Goal: Navigation & Orientation: Go to known website

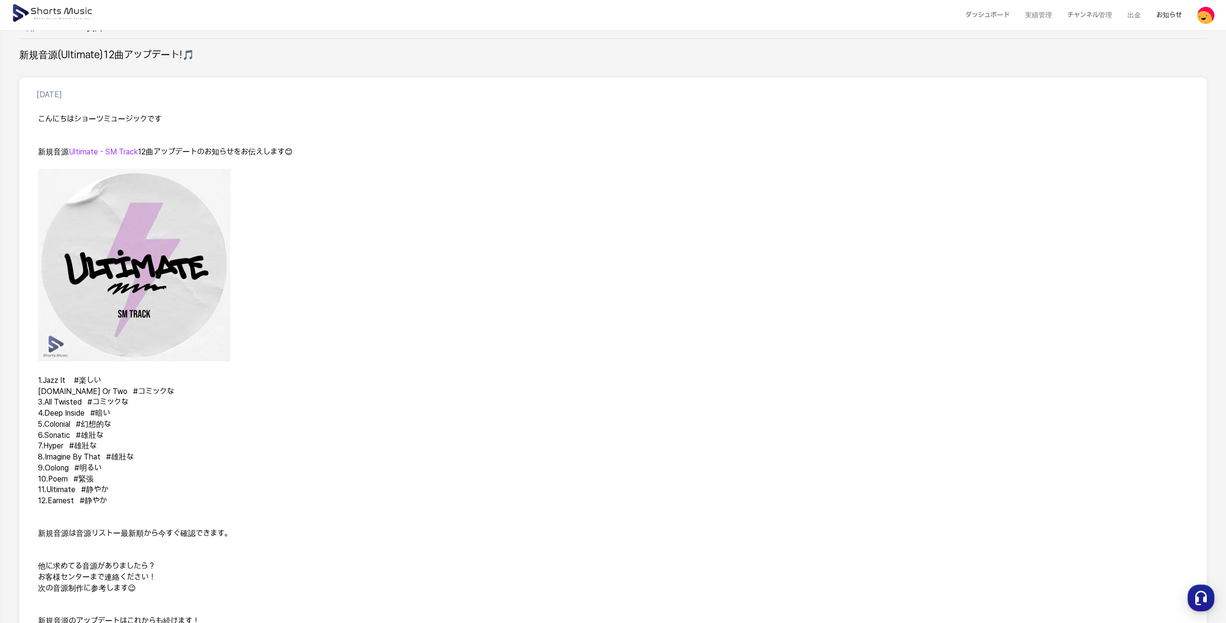
scroll to position [97, 0]
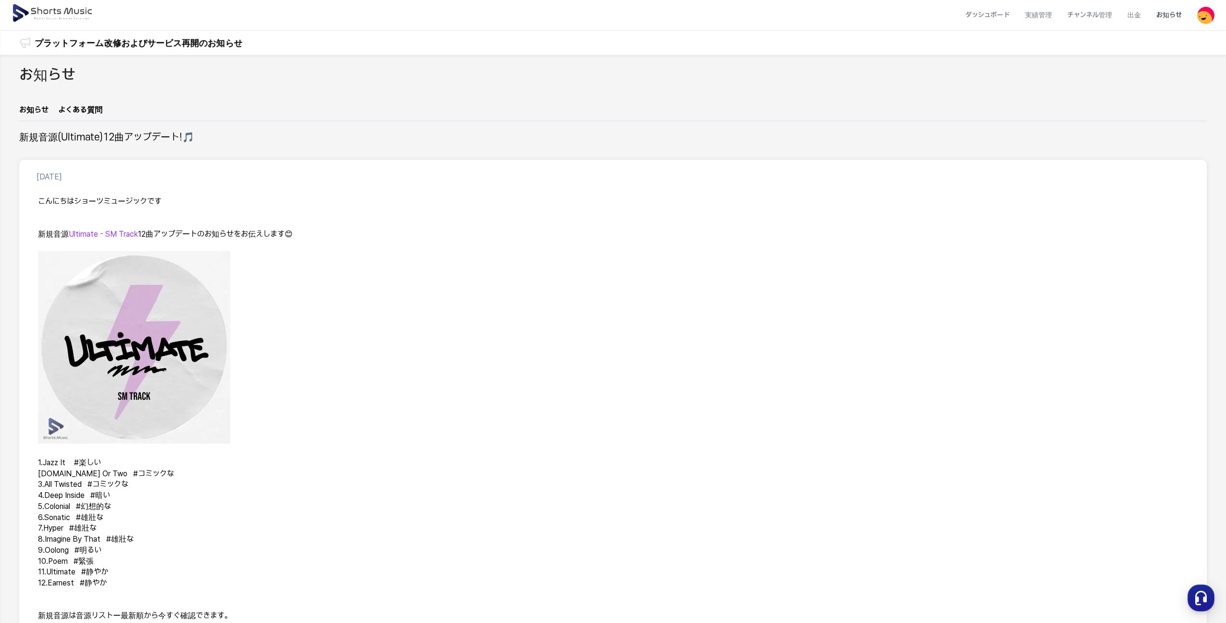
click at [83, 19] on img at bounding box center [53, 13] width 83 height 27
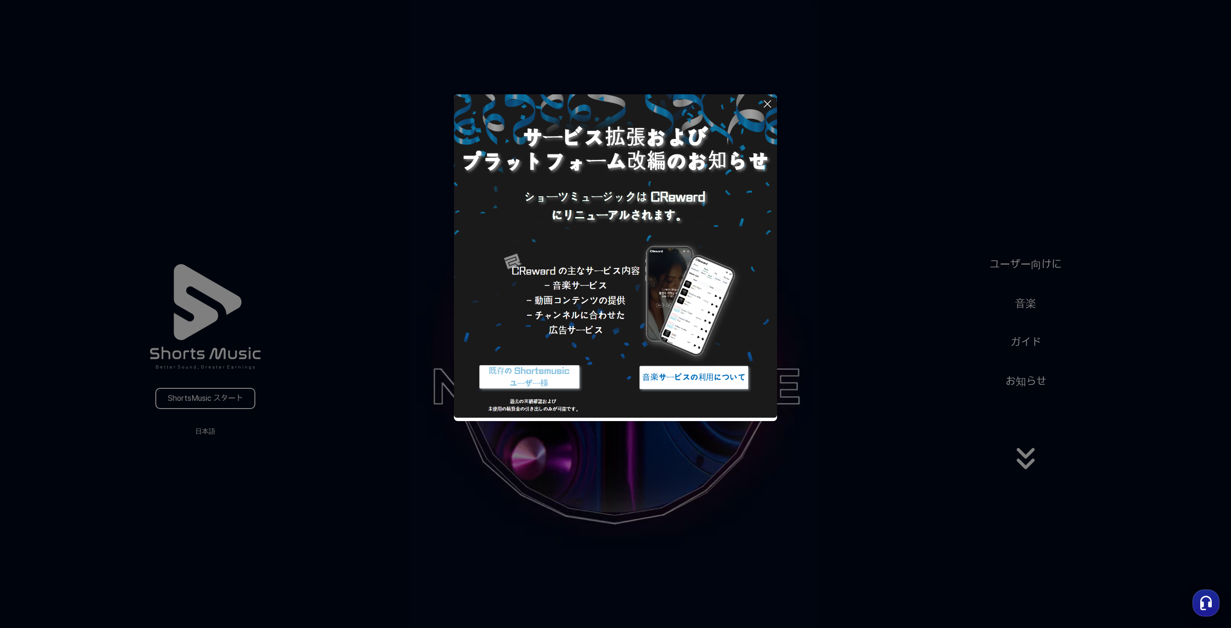
click at [770, 99] on icon at bounding box center [768, 104] width 12 height 12
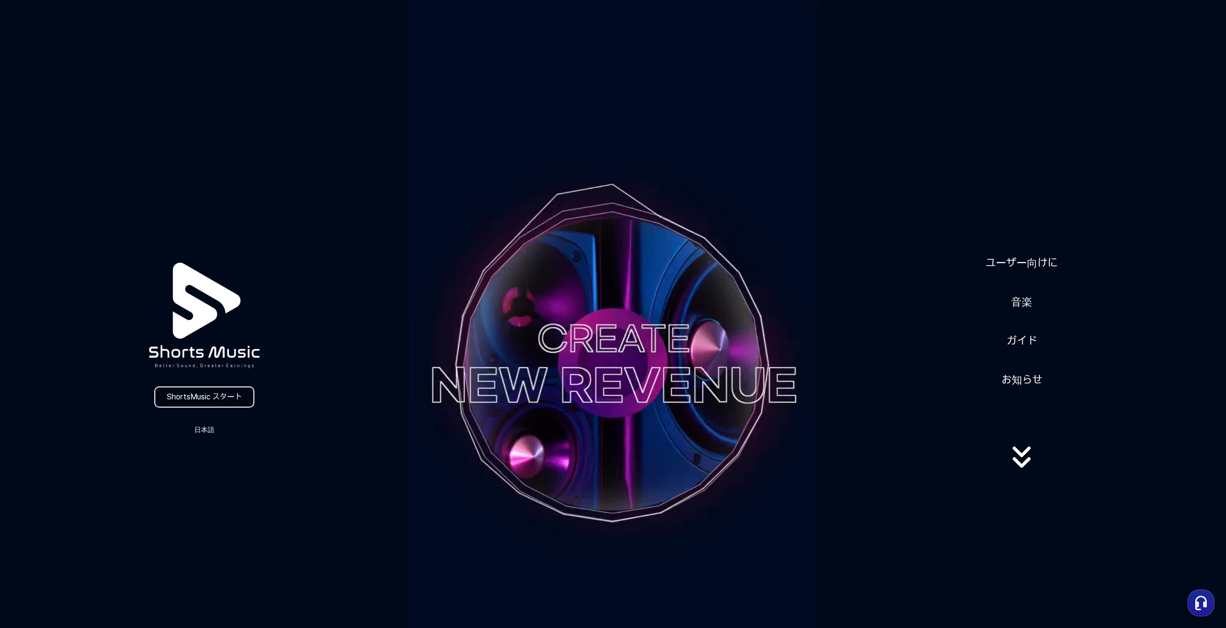
click at [193, 394] on link "ShortsMusic スタート" at bounding box center [204, 396] width 100 height 21
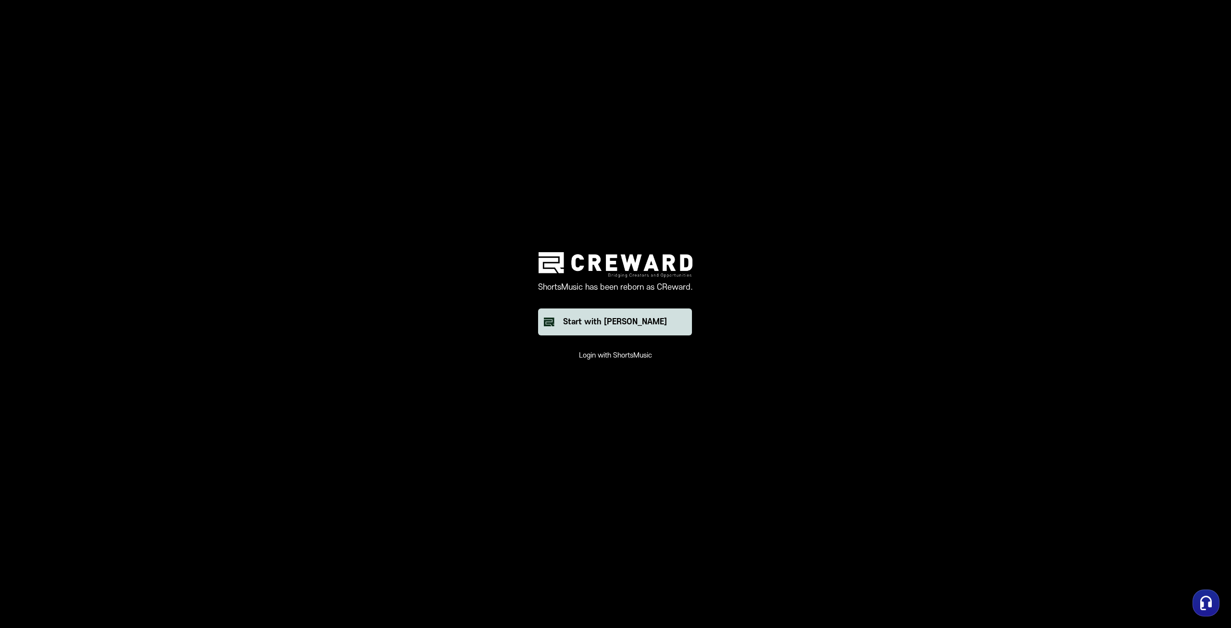
click at [605, 325] on div "Start with [PERSON_NAME]" at bounding box center [615, 322] width 104 height 12
